Goal: Find specific fact: Find contact information

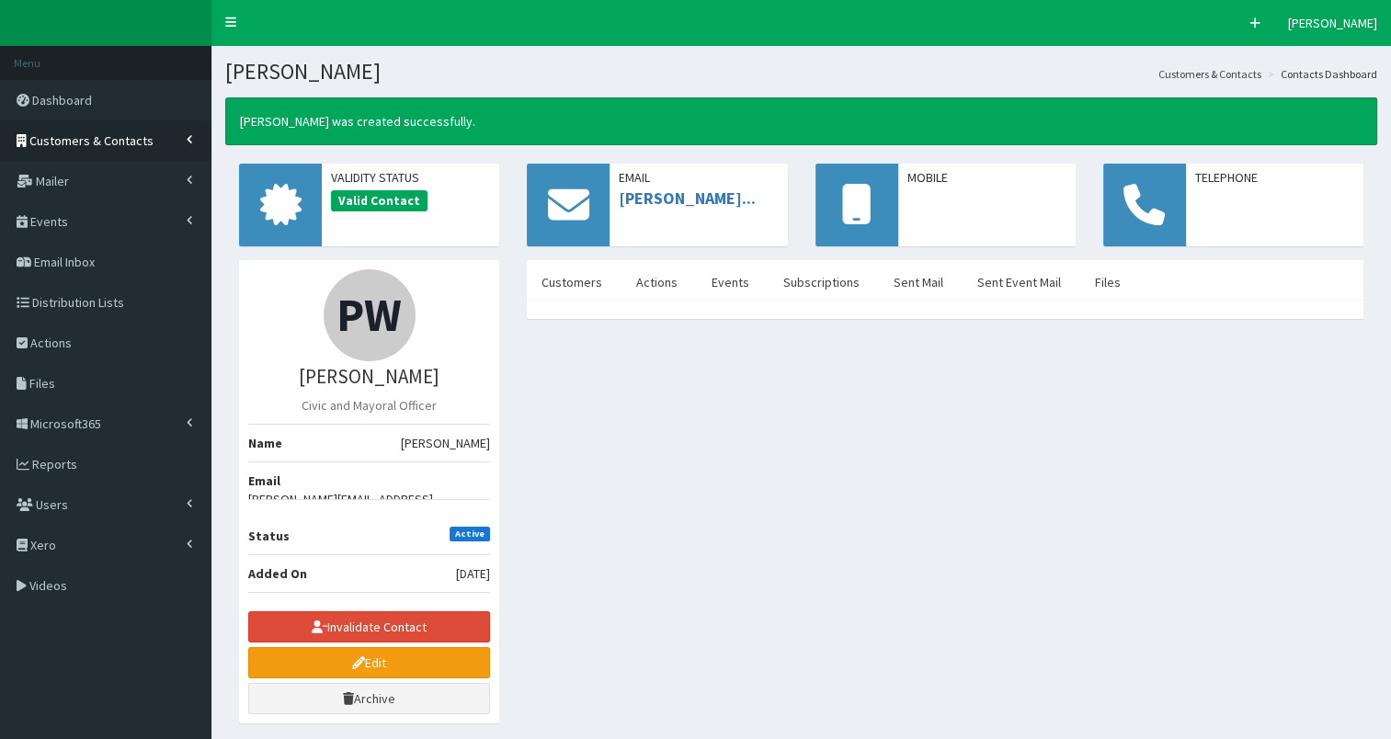
click at [99, 133] on span "Customers & Contacts" at bounding box center [91, 140] width 124 height 17
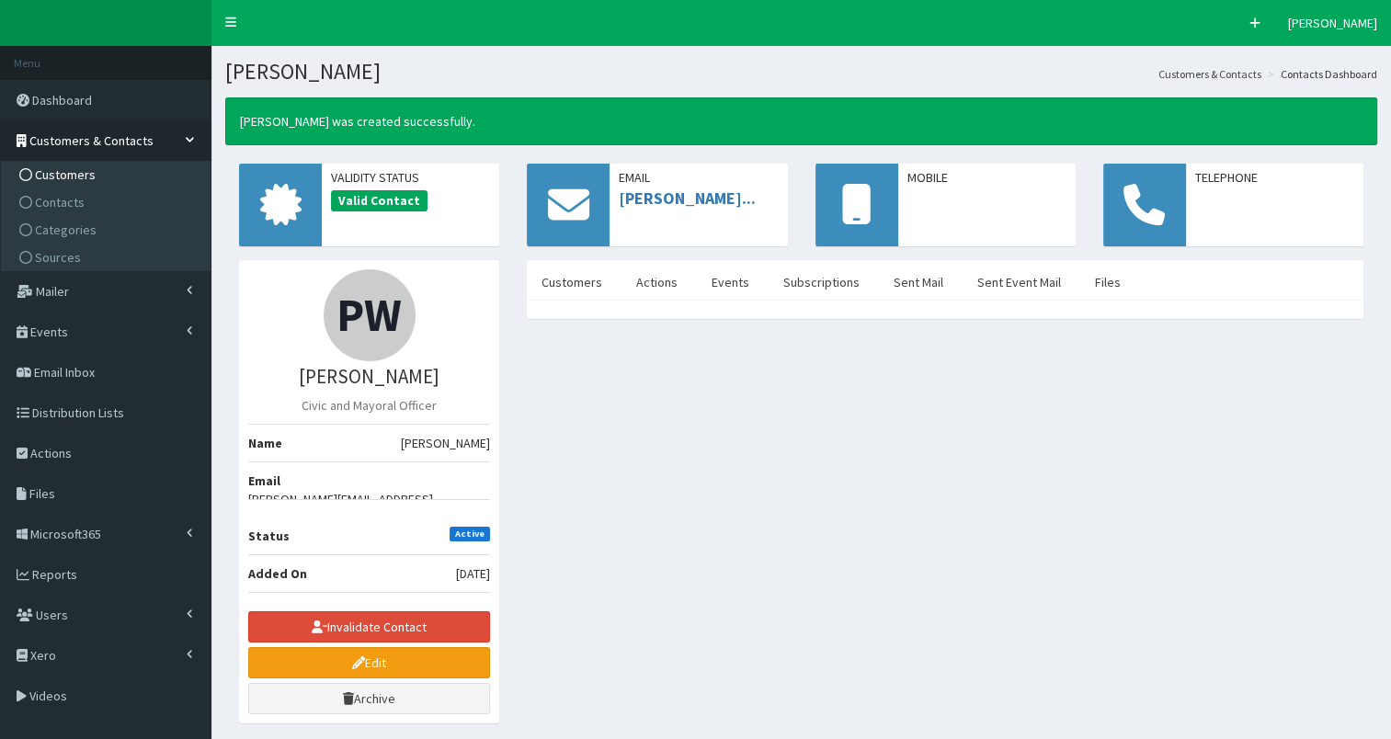
click at [94, 169] on link "Customers" at bounding box center [108, 175] width 205 height 28
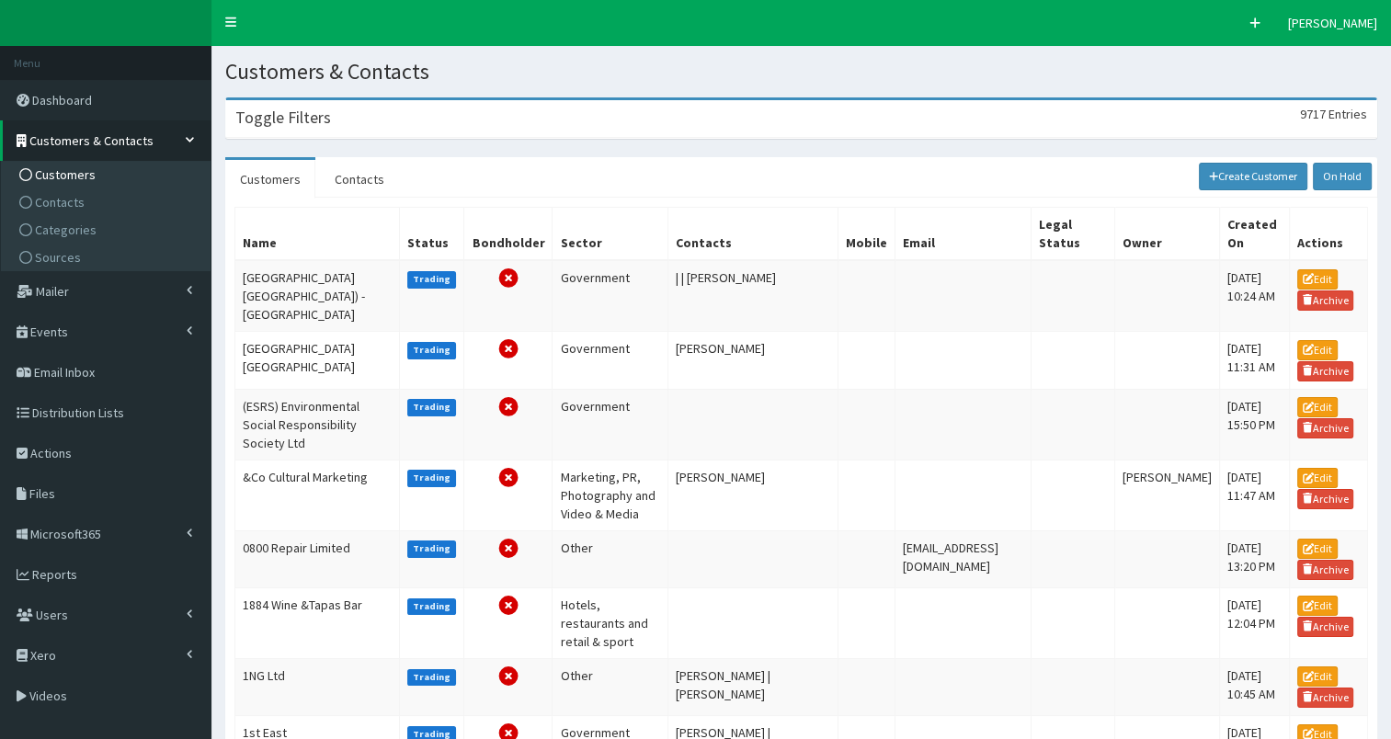
click at [390, 120] on div "Toggle Filters 9717 Entries" at bounding box center [801, 119] width 1150 height 38
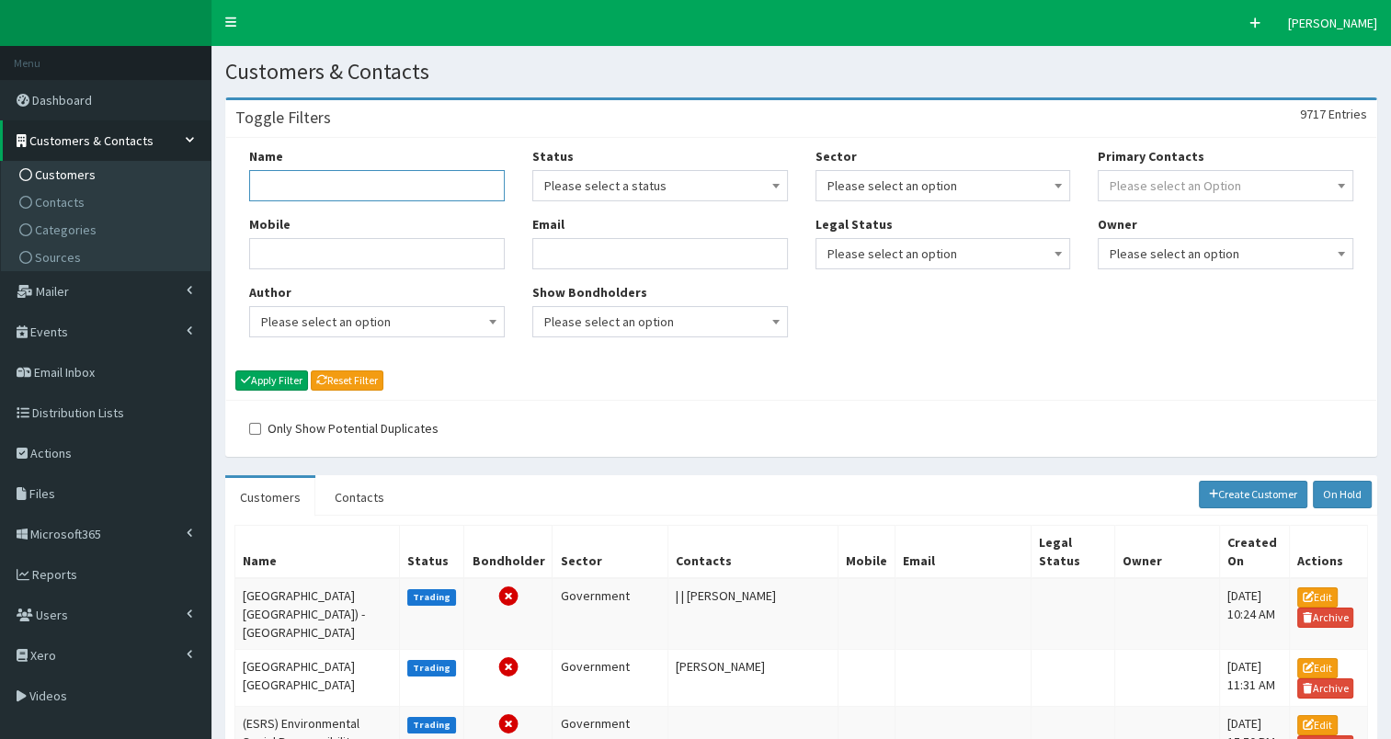
click at [324, 182] on input "Name" at bounding box center [377, 185] width 256 height 31
type input "abby"
click at [294, 379] on button "Apply Filter" at bounding box center [271, 380] width 73 height 20
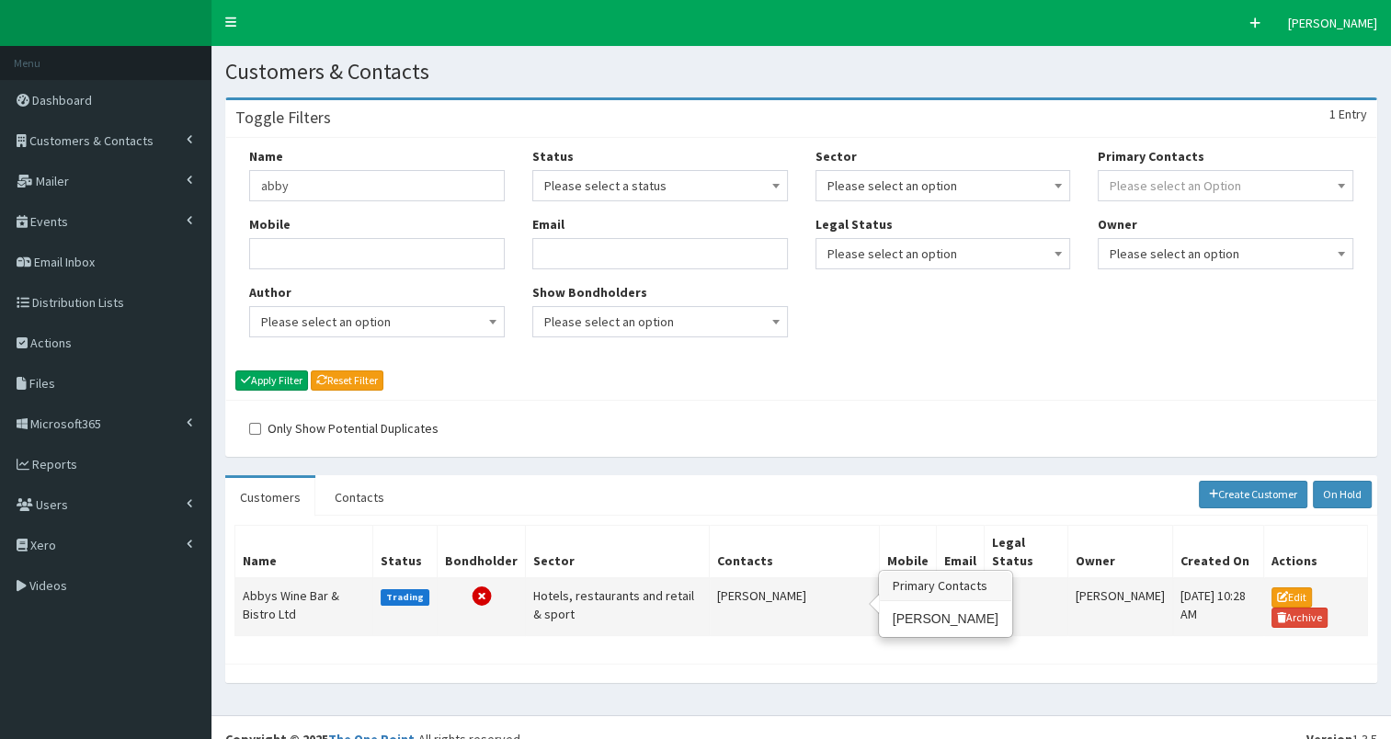
click at [720, 593] on td "Liz Parry" at bounding box center [795, 607] width 170 height 58
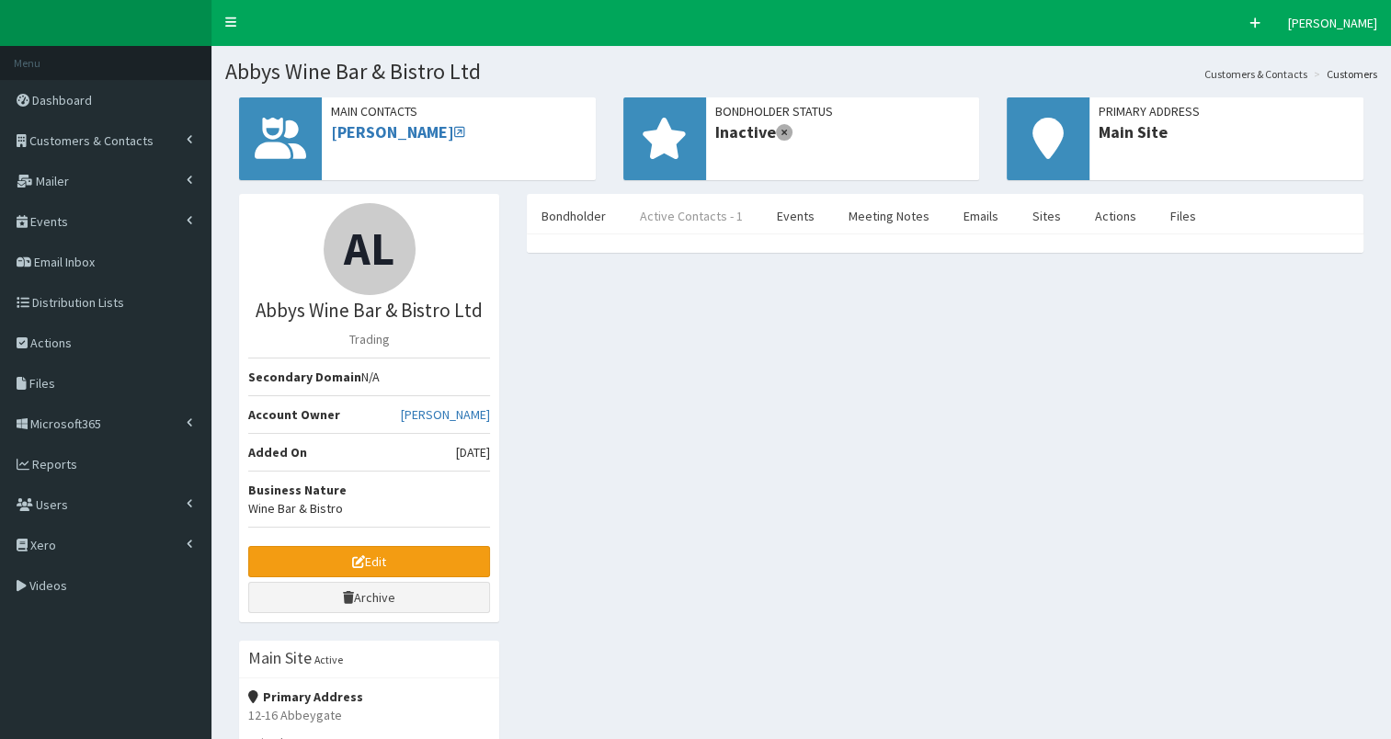
click at [683, 220] on link "Active Contacts - 1" at bounding box center [691, 216] width 132 height 39
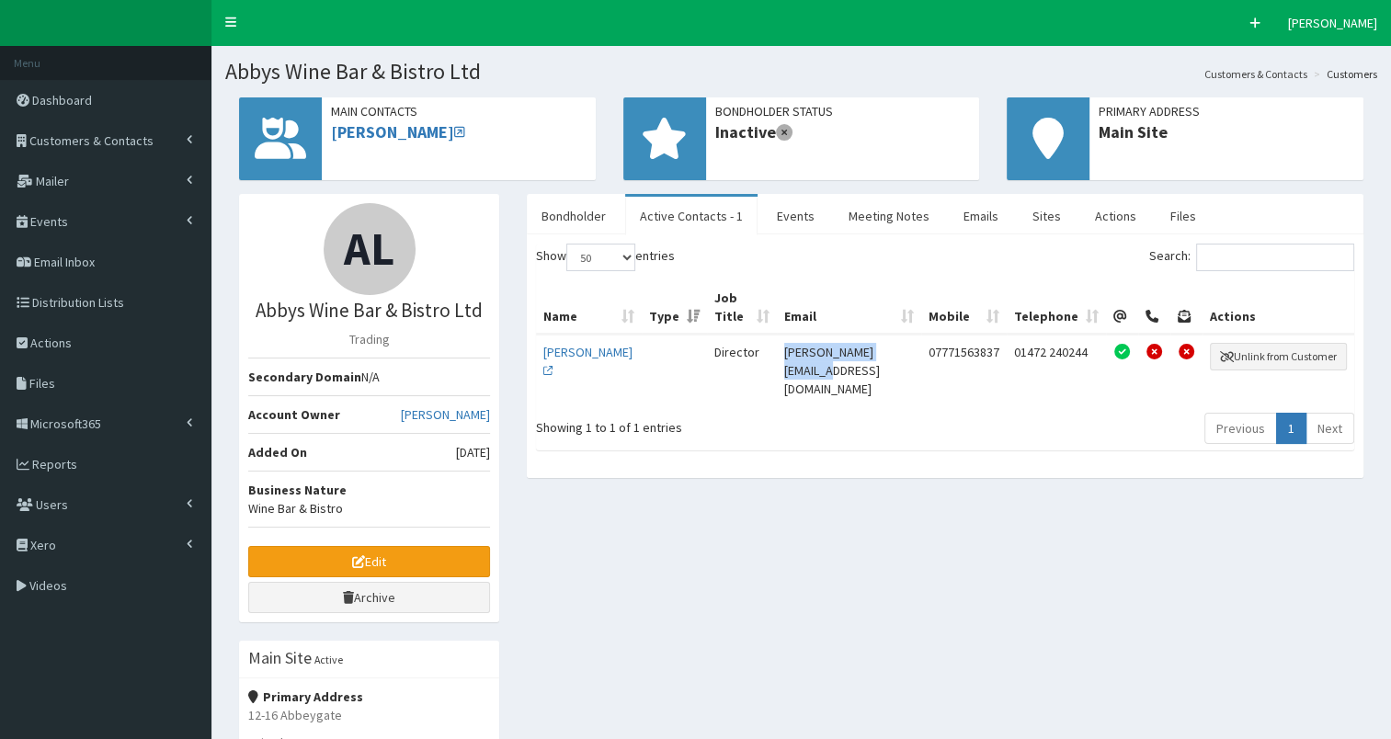
drag, startPoint x: 786, startPoint y: 334, endPoint x: 909, endPoint y: 340, distance: 123.3
click at [909, 340] on td "[PERSON_NAME][EMAIL_ADDRESS][DOMAIN_NAME]" at bounding box center [849, 370] width 144 height 71
copy td "[PERSON_NAME][EMAIL_ADDRESS][DOMAIN_NAME]"
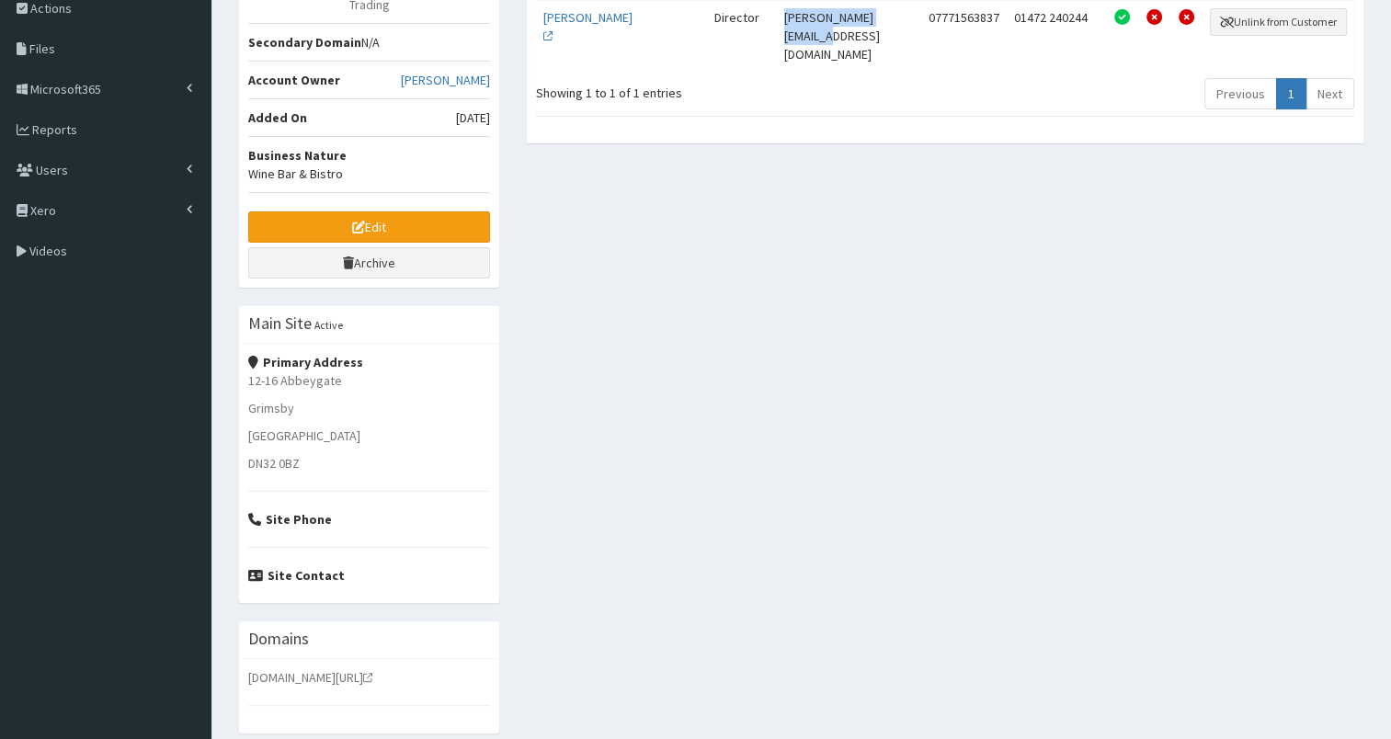
scroll to position [406, 0]
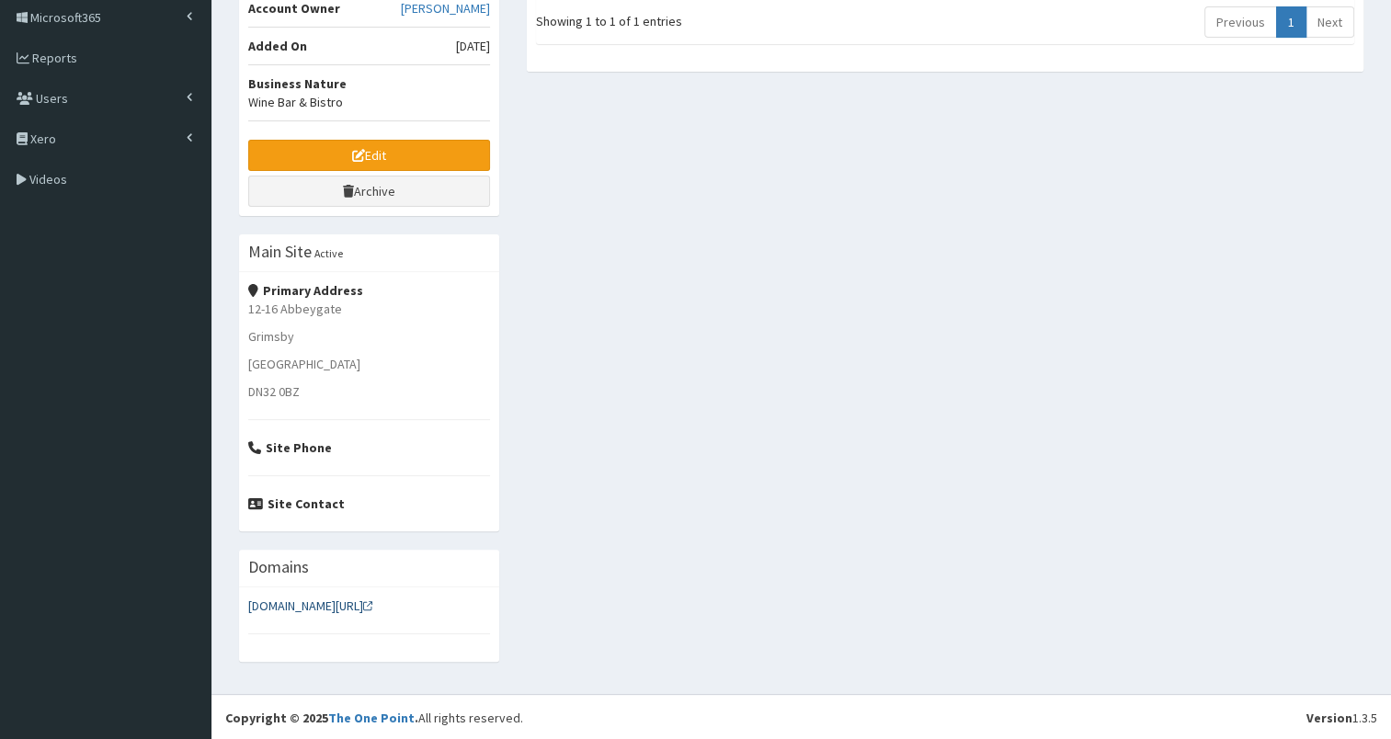
click at [305, 599] on link "[DOMAIN_NAME][URL]" at bounding box center [310, 605] width 125 height 17
